Goal: Information Seeking & Learning: Learn about a topic

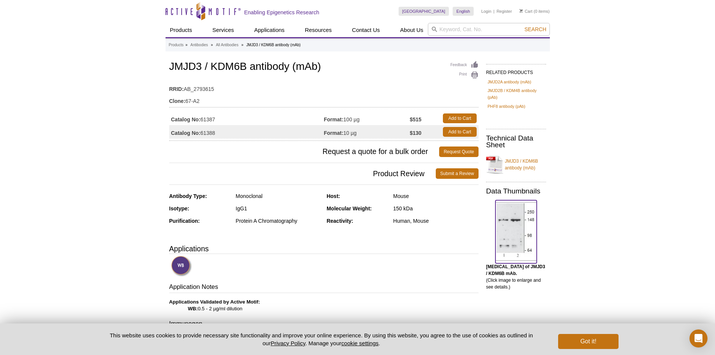
click at [510, 221] on img at bounding box center [515, 231] width 41 height 59
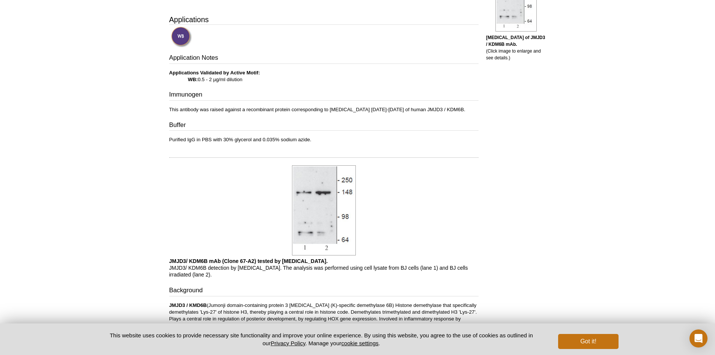
scroll to position [242, 0]
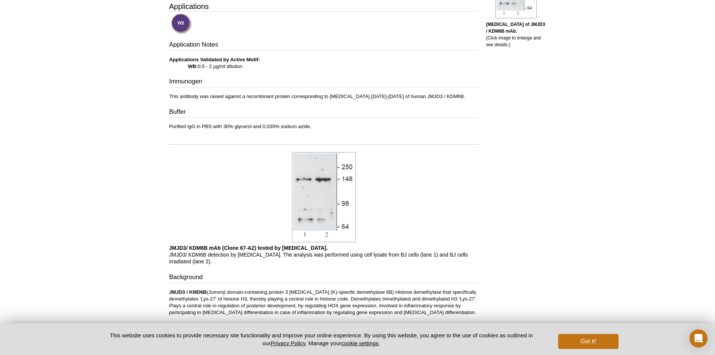
click at [307, 178] on img at bounding box center [324, 197] width 64 height 90
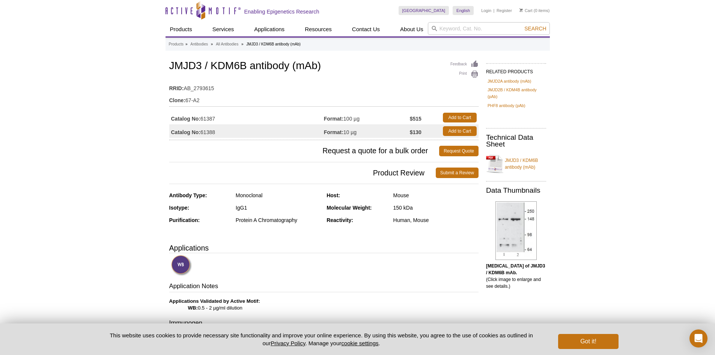
scroll to position [0, 0]
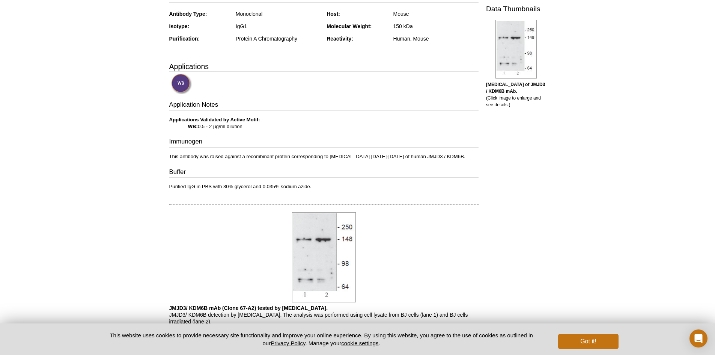
scroll to position [188, 0]
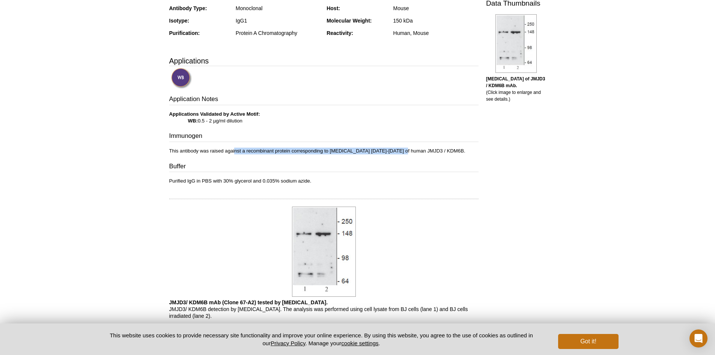
drag, startPoint x: 235, startPoint y: 149, endPoint x: 403, endPoint y: 153, distance: 167.7
click at [403, 153] on p "This antibody was raised against a recombinant protein corresponding to [MEDICA…" at bounding box center [323, 150] width 309 height 7
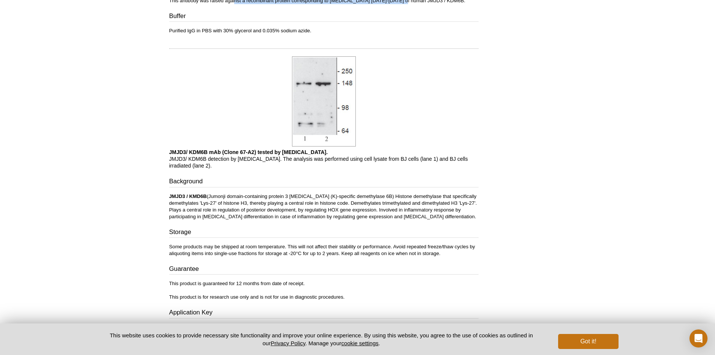
scroll to position [375, 0]
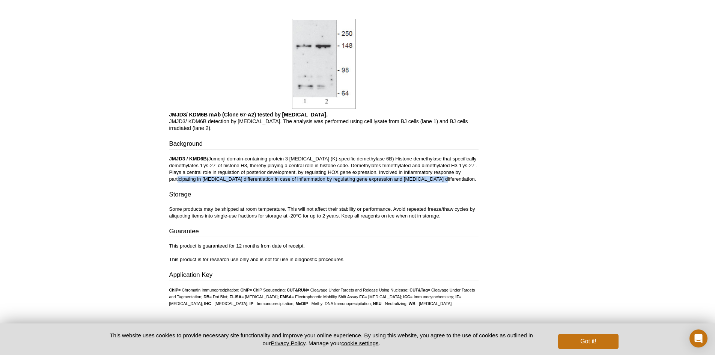
drag, startPoint x: 190, startPoint y: 179, endPoint x: 453, endPoint y: 179, distance: 263.0
click at [453, 179] on p "JMJD3 / KMD6B (Jumonji domain-containing protein 3 lysine (K)-specific demethyl…" at bounding box center [323, 168] width 309 height 27
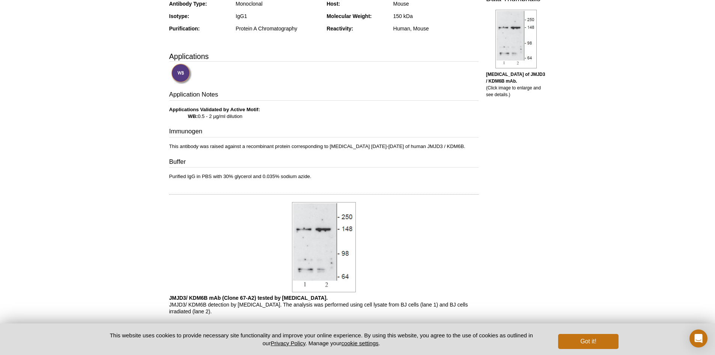
scroll to position [191, 0]
click at [605, 344] on button "Got it!" at bounding box center [588, 341] width 60 height 15
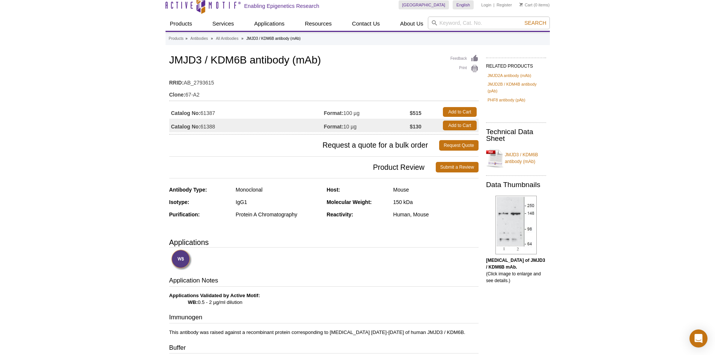
scroll to position [0, 0]
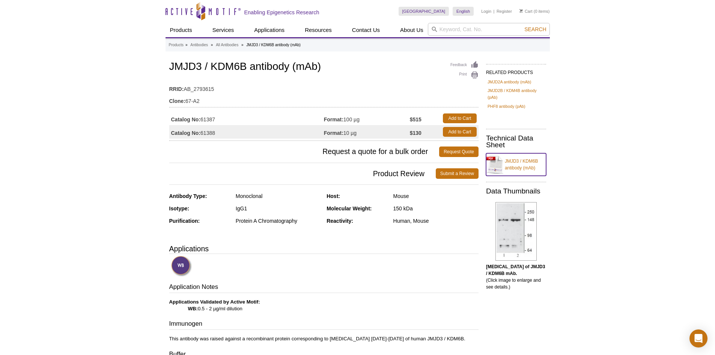
click at [524, 159] on link "JMJD3 / KDM6B antibody (mAb)" at bounding box center [516, 164] width 60 height 23
